Goal: Task Accomplishment & Management: Use online tool/utility

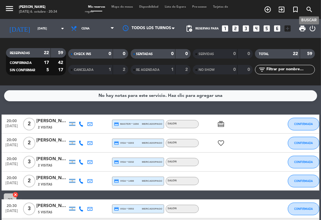
click at [308, 10] on icon "search" at bounding box center [310, 10] width 8 height 8
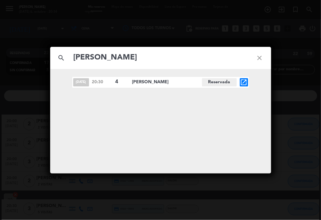
type input "[PERSON_NAME]"
click at [152, 80] on span "[PERSON_NAME]" at bounding box center [167, 81] width 70 height 7
click at [242, 83] on icon "open_in_new" at bounding box center [245, 82] width 8 height 8
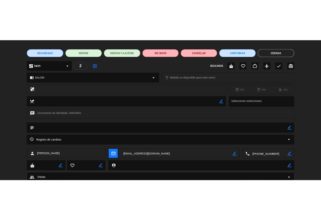
scroll to position [64, 0]
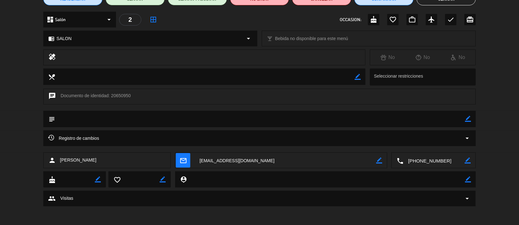
drag, startPoint x: 104, startPoint y: 158, endPoint x: 77, endPoint y: 156, distance: 27.2
click at [77, 156] on div "person [PERSON_NAME]" at bounding box center [107, 161] width 128 height 16
click at [68, 162] on span "[PERSON_NAME]" at bounding box center [78, 160] width 36 height 7
drag, startPoint x: 95, startPoint y: 158, endPoint x: 64, endPoint y: 155, distance: 32.1
click at [59, 156] on div "person [PERSON_NAME]" at bounding box center [107, 161] width 128 height 16
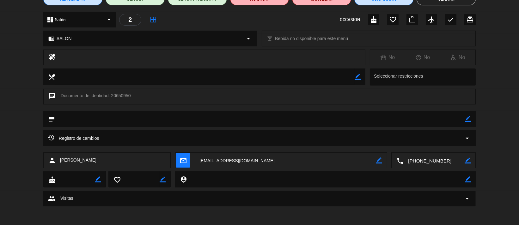
click at [140, 164] on div "person [PERSON_NAME]" at bounding box center [107, 161] width 128 height 16
drag, startPoint x: 80, startPoint y: 162, endPoint x: 68, endPoint y: 162, distance: 11.7
click at [68, 162] on div "person [PERSON_NAME]" at bounding box center [107, 161] width 128 height 16
drag, startPoint x: 448, startPoint y: 162, endPoint x: 411, endPoint y: 162, distance: 37.3
click at [321, 162] on textarea at bounding box center [433, 161] width 61 height 16
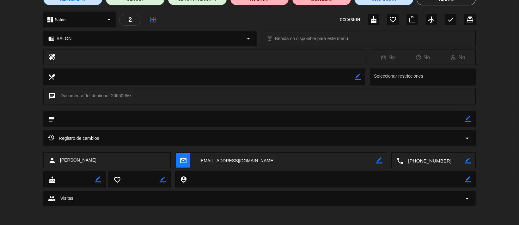
click at [321, 164] on textarea at bounding box center [433, 161] width 61 height 16
click at [321, 143] on span "content_paste" at bounding box center [446, 145] width 5 height 5
click at [321, 160] on textarea at bounding box center [433, 161] width 61 height 16
click at [321, 144] on span at bounding box center [456, 145] width 5 height 5
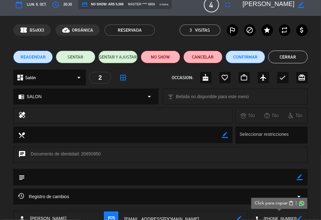
scroll to position [0, 0]
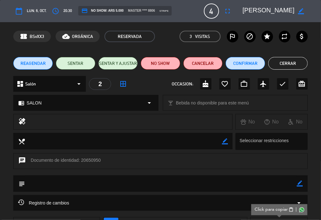
click at [293, 64] on button "Cerrar" at bounding box center [289, 63] width 40 height 13
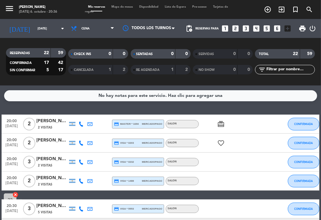
click at [235, 28] on icon "looks_two" at bounding box center [236, 28] width 8 height 8
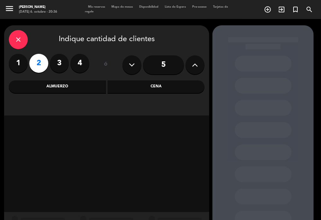
click at [130, 86] on div "Cena" at bounding box center [156, 86] width 97 height 13
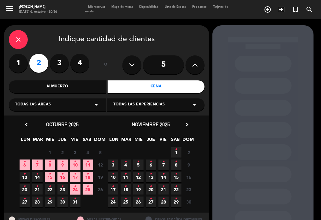
click at [50, 166] on icon "•" at bounding box center [50, 161] width 2 height 10
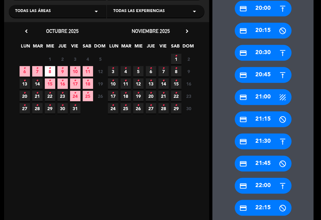
scroll to position [110, 0]
